Goal: Check status: Check status

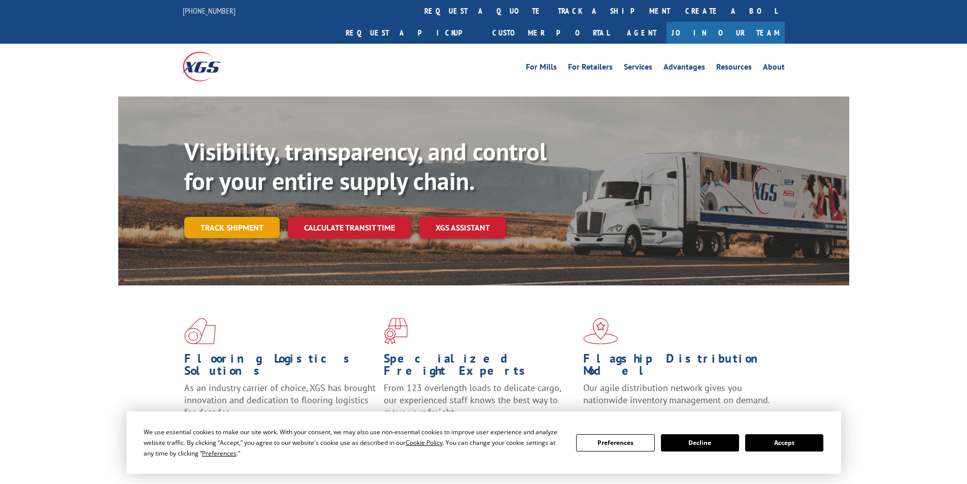
click at [234, 217] on link "Track shipment" at bounding box center [231, 227] width 95 height 21
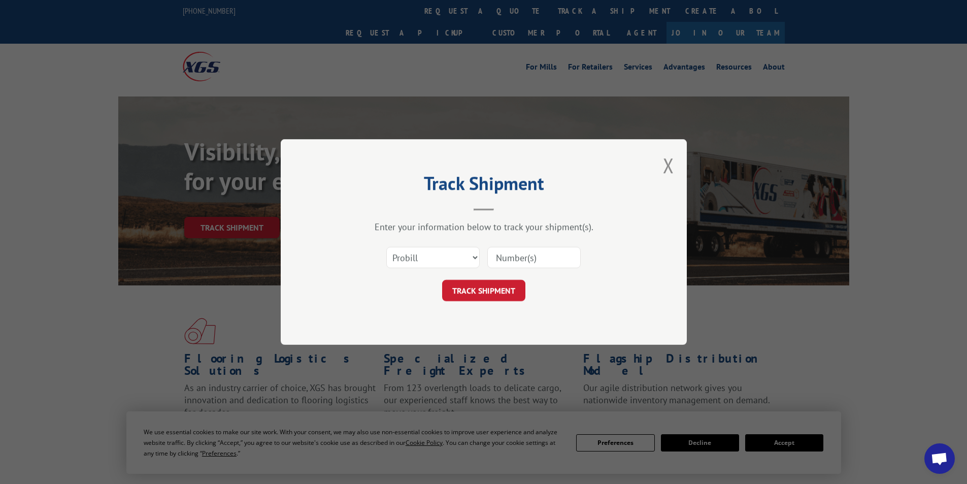
click at [505, 263] on input at bounding box center [533, 257] width 93 height 21
paste input "17095488"
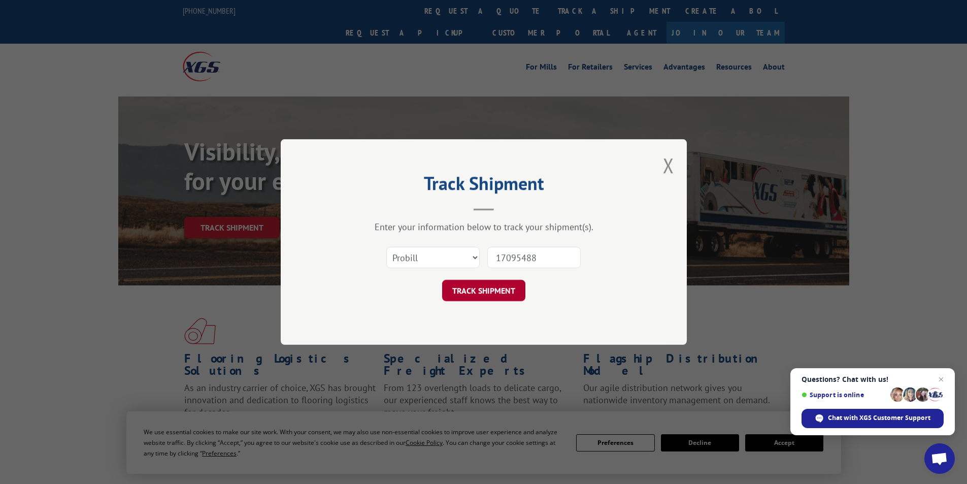
type input "17095488"
click at [493, 295] on button "TRACK SHIPMENT" at bounding box center [483, 290] width 83 height 21
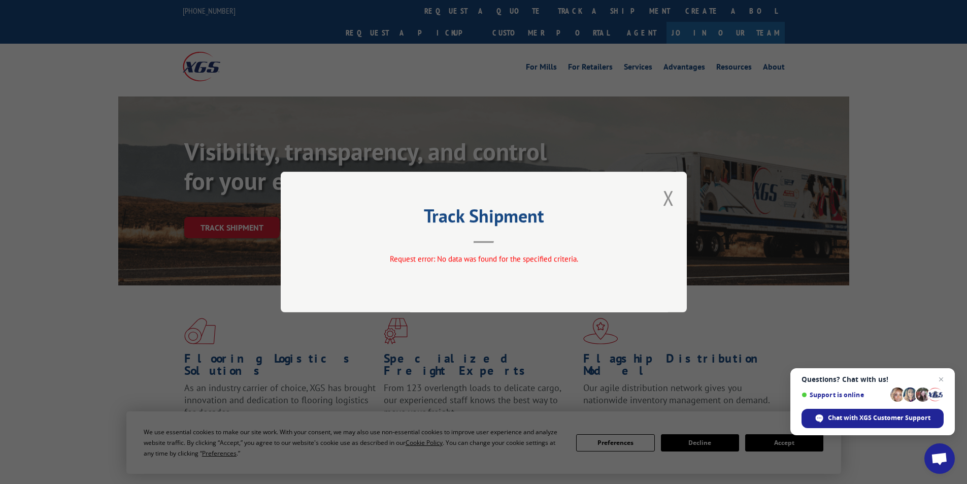
drag, startPoint x: 679, startPoint y: 195, endPoint x: 666, endPoint y: 196, distance: 12.7
click at [678, 195] on div "Track Shipment Request error: No data was found for the specified criteria." at bounding box center [484, 241] width 406 height 141
drag, startPoint x: 666, startPoint y: 196, endPoint x: 663, endPoint y: 201, distance: 5.7
click at [665, 198] on button "Close modal" at bounding box center [668, 197] width 11 height 27
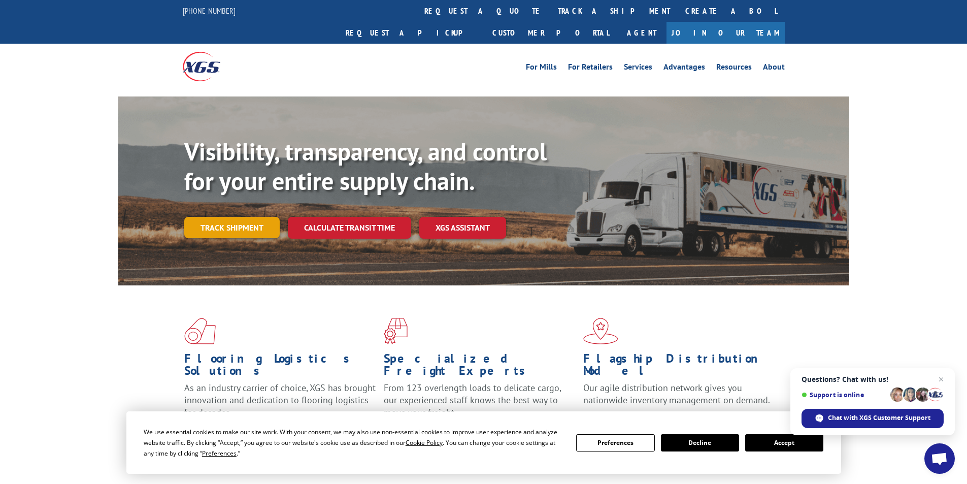
click at [247, 217] on link "Track shipment" at bounding box center [231, 227] width 95 height 21
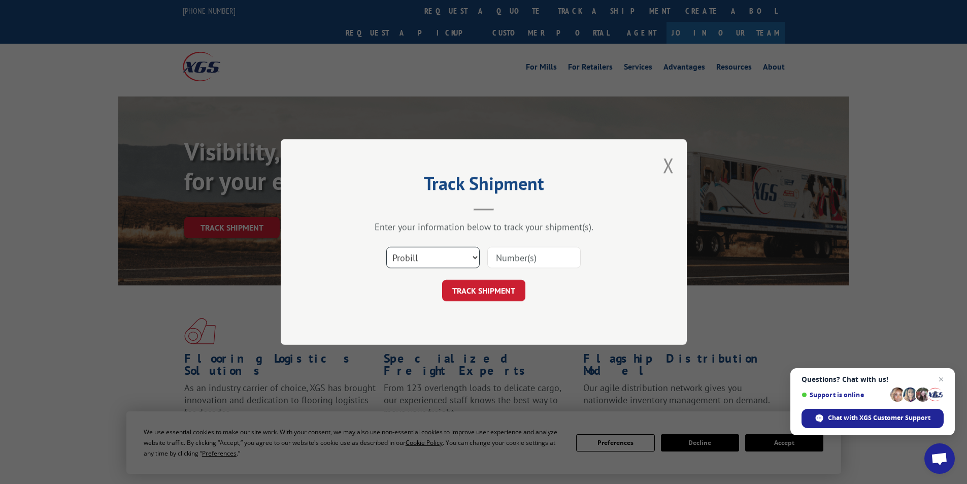
click at [467, 259] on select "Select category... Probill BOL PO" at bounding box center [432, 257] width 93 height 21
select select "po"
click at [386, 247] on select "Select category... Probill BOL PO" at bounding box center [432, 257] width 93 height 21
click at [509, 258] on input at bounding box center [533, 257] width 93 height 21
paste input "25547405"
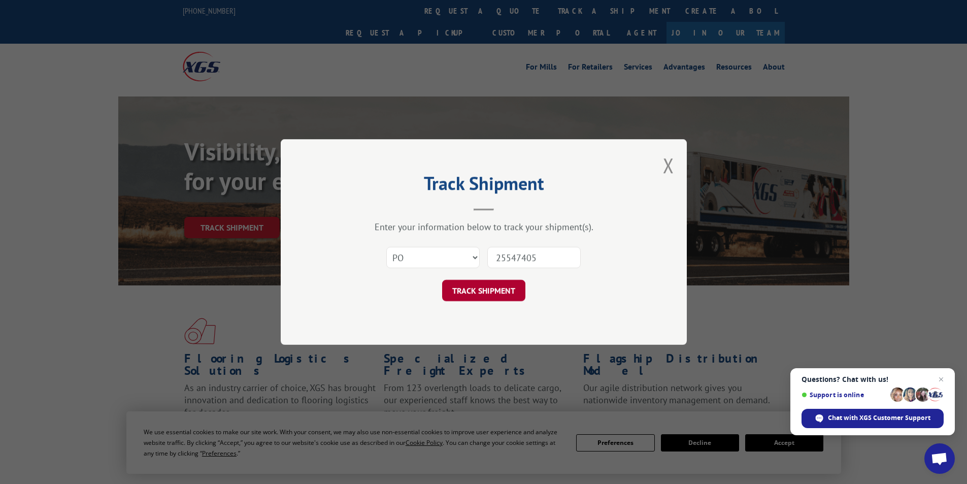
type input "25547405"
click at [489, 292] on button "TRACK SHIPMENT" at bounding box center [483, 290] width 83 height 21
